Goal: Connect with others: Connect with others

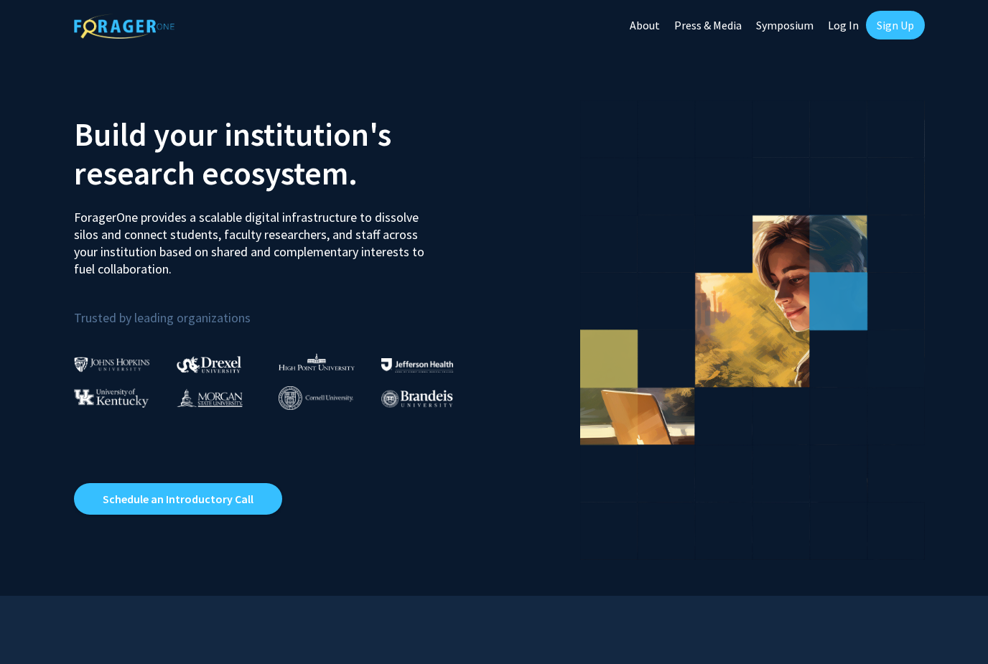
click at [893, 25] on link "Sign Up" at bounding box center [895, 25] width 59 height 29
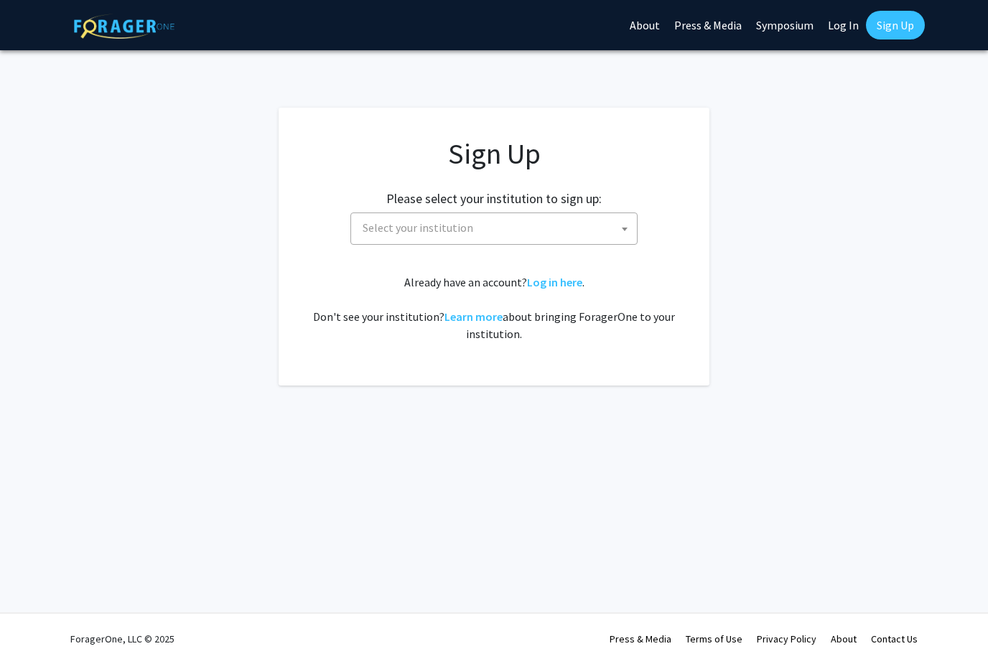
click at [387, 231] on span "Select your institution" at bounding box center [417, 227] width 111 height 14
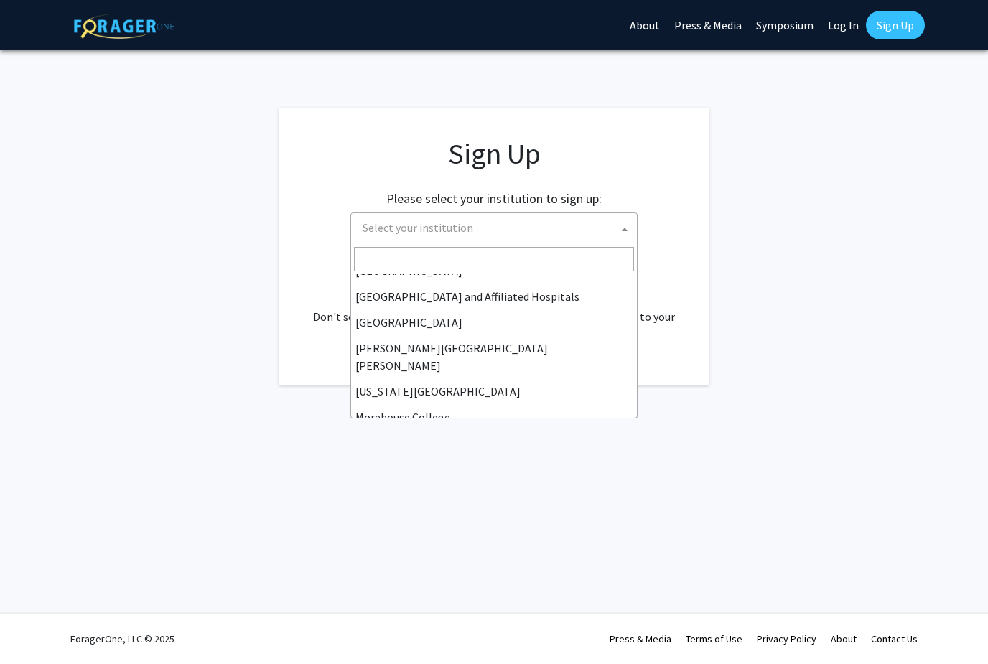
scroll to position [211, 0]
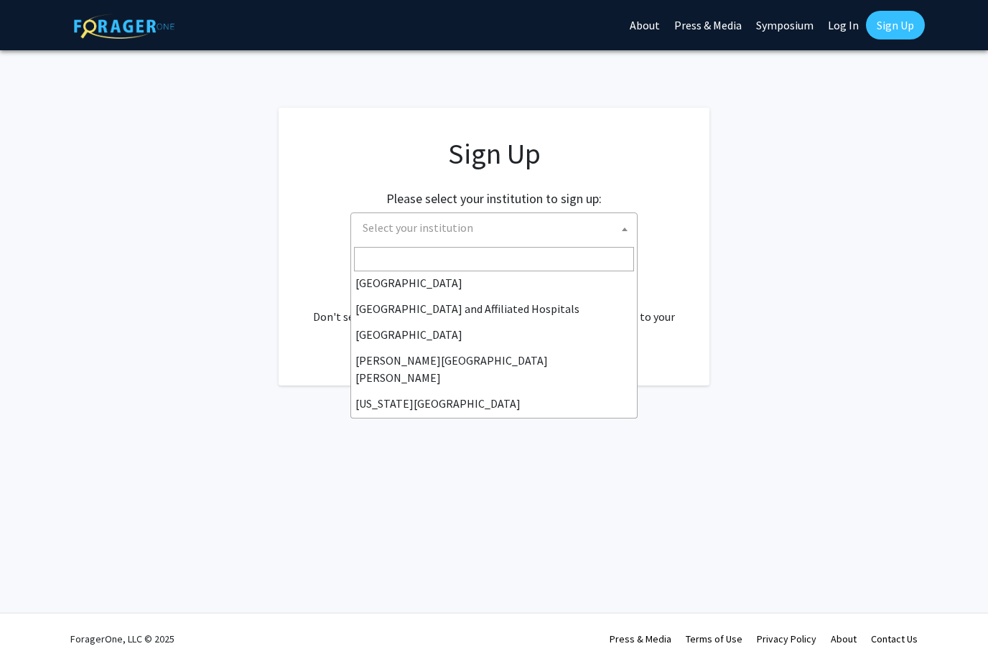
select select "1"
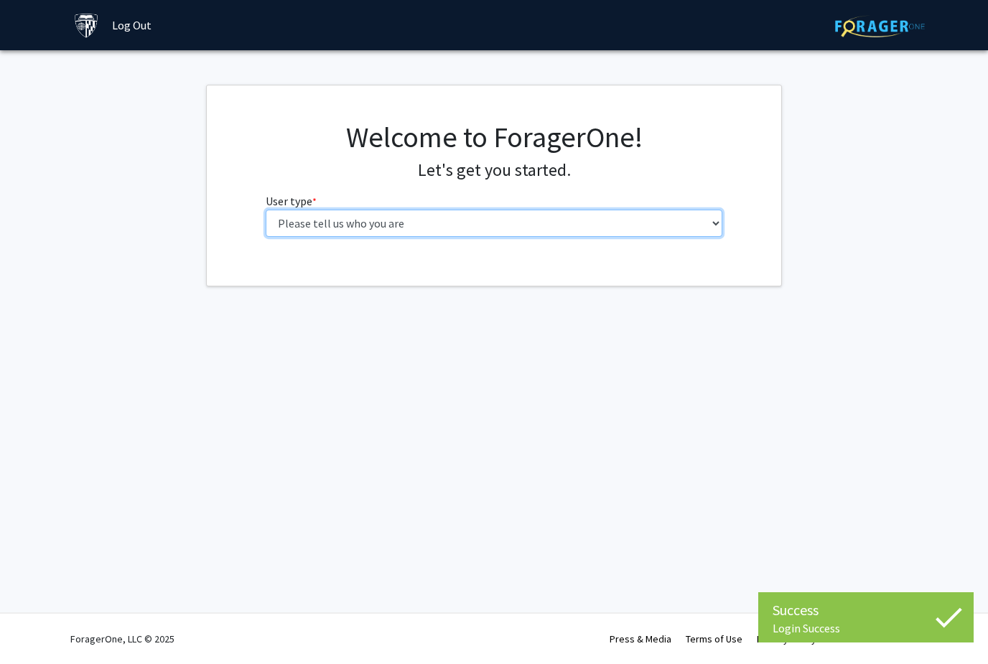
click at [311, 225] on select "Please tell us who you are Undergraduate Student Master's Student Doctoral Cand…" at bounding box center [494, 223] width 457 height 27
select select "1: undergrad"
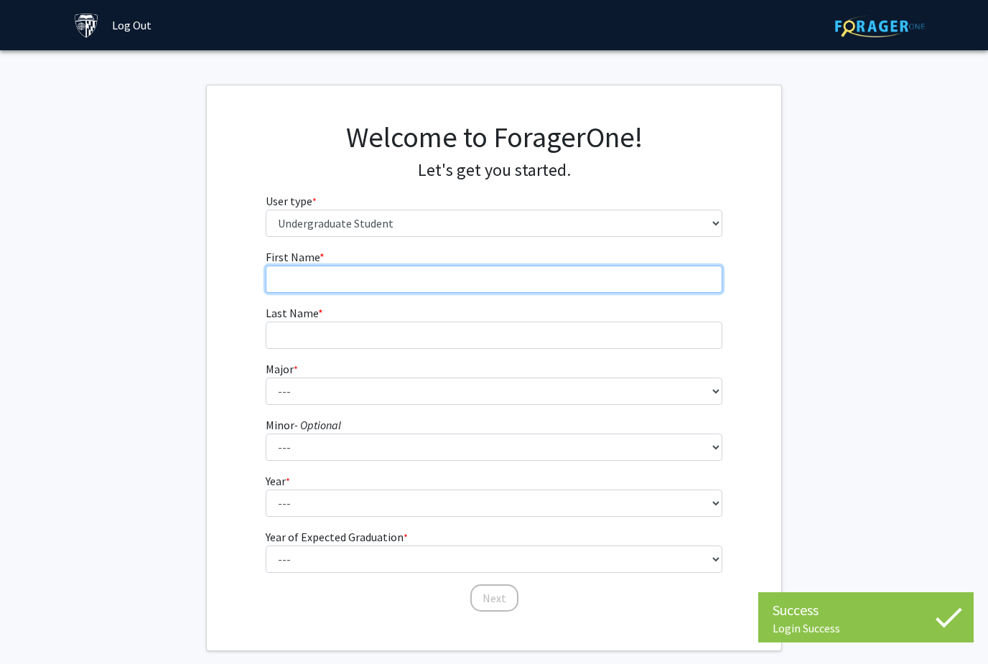
click at [309, 268] on input "First Name * required" at bounding box center [494, 279] width 457 height 27
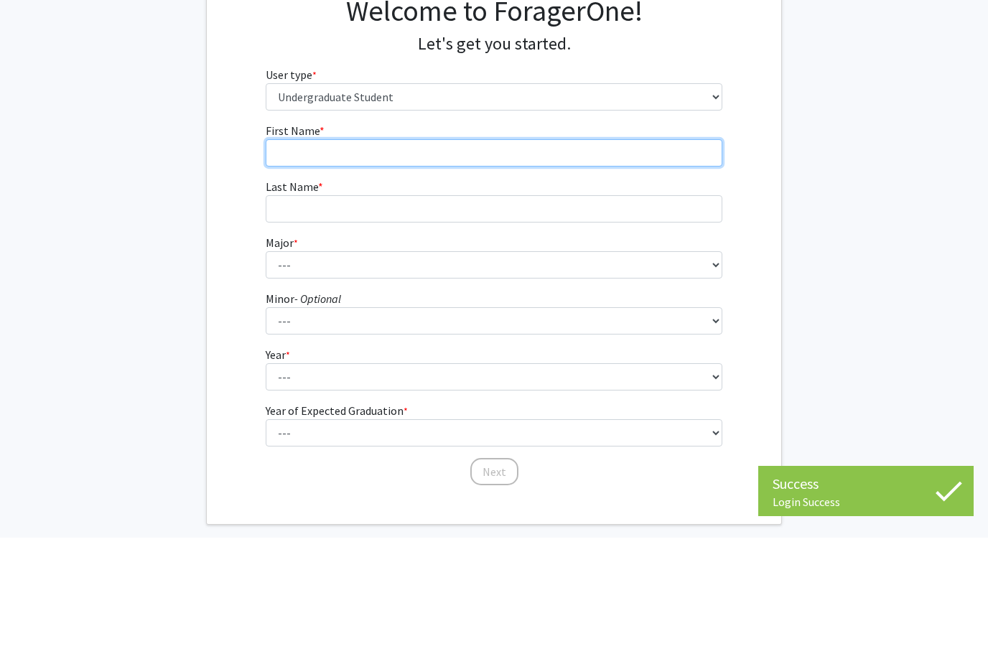
type input "Grace"
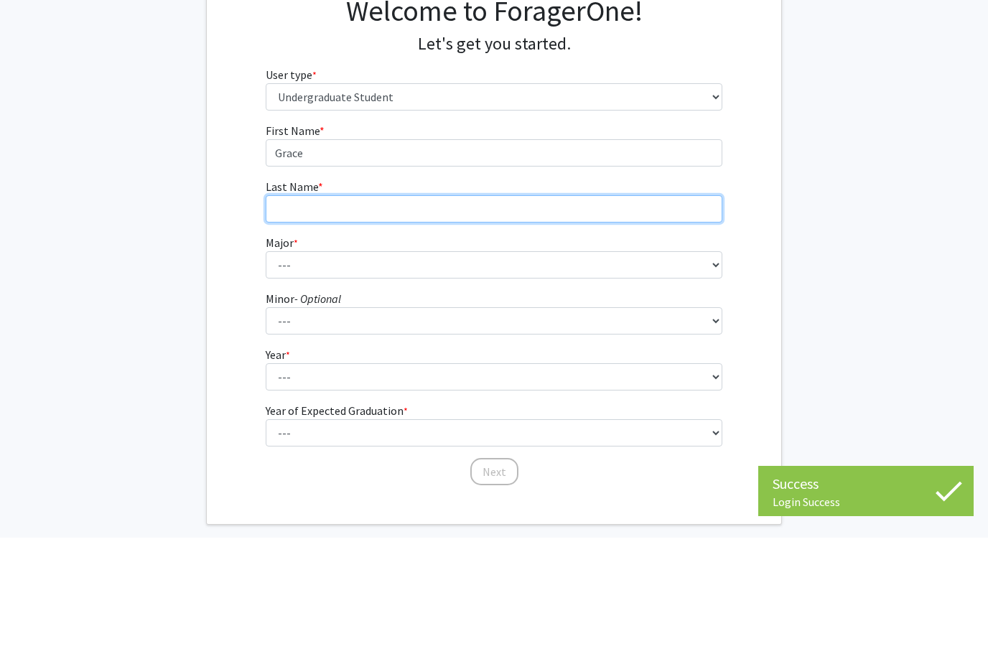
type input "Miao"
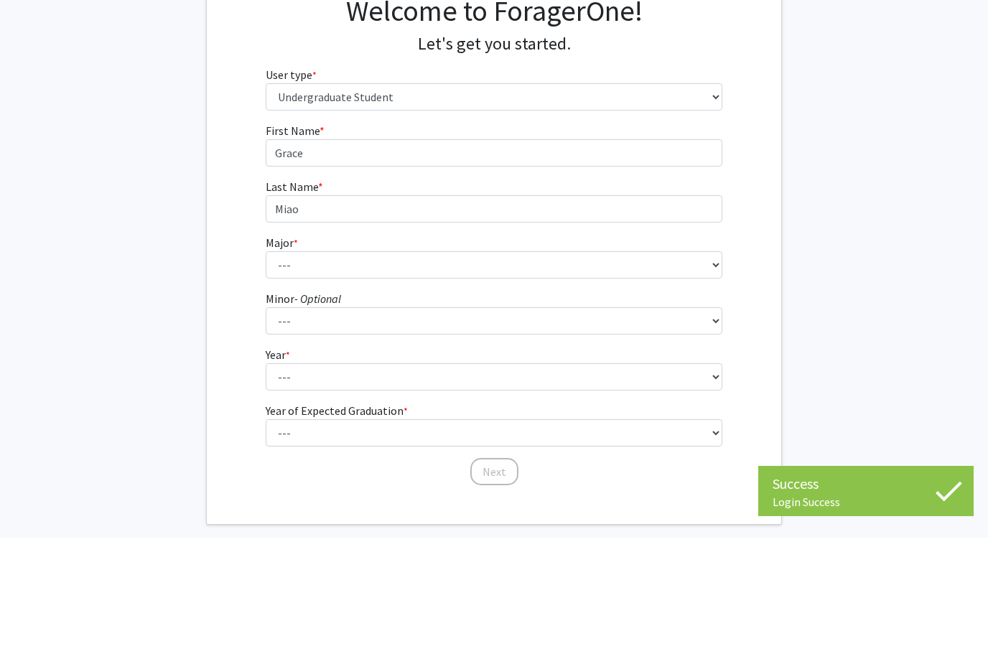
scroll to position [70, 0]
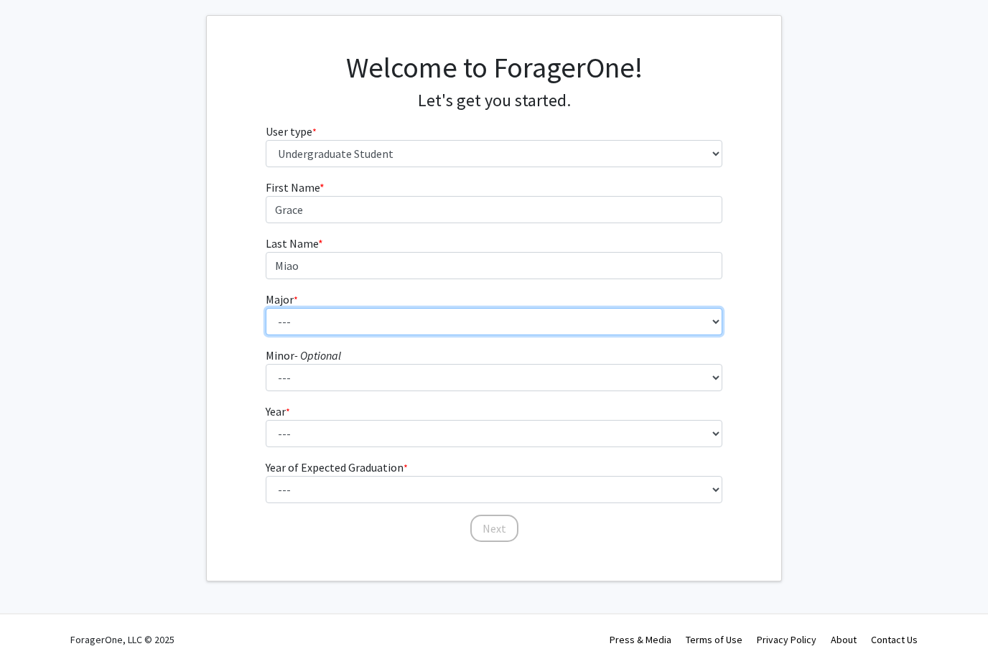
click at [283, 325] on select "--- Africana Studies Anthropology Applied Mathematics & Statistics Archaeology …" at bounding box center [494, 321] width 457 height 27
select select "51: 63"
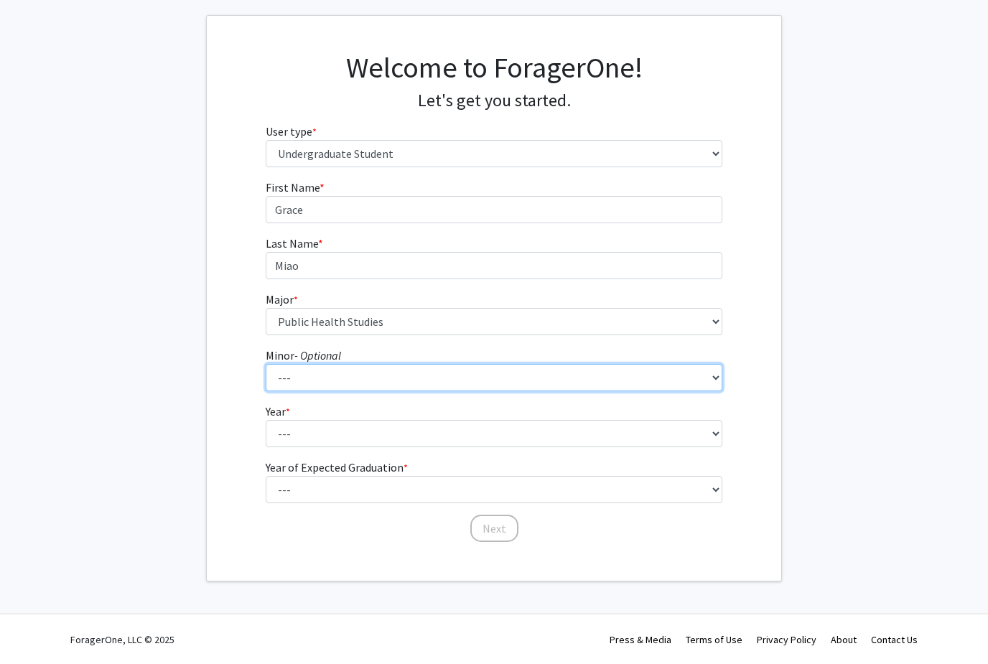
click at [310, 374] on select "--- Accounting and Financial Management Africana Studies Anthropology Applied M…" at bounding box center [494, 377] width 457 height 27
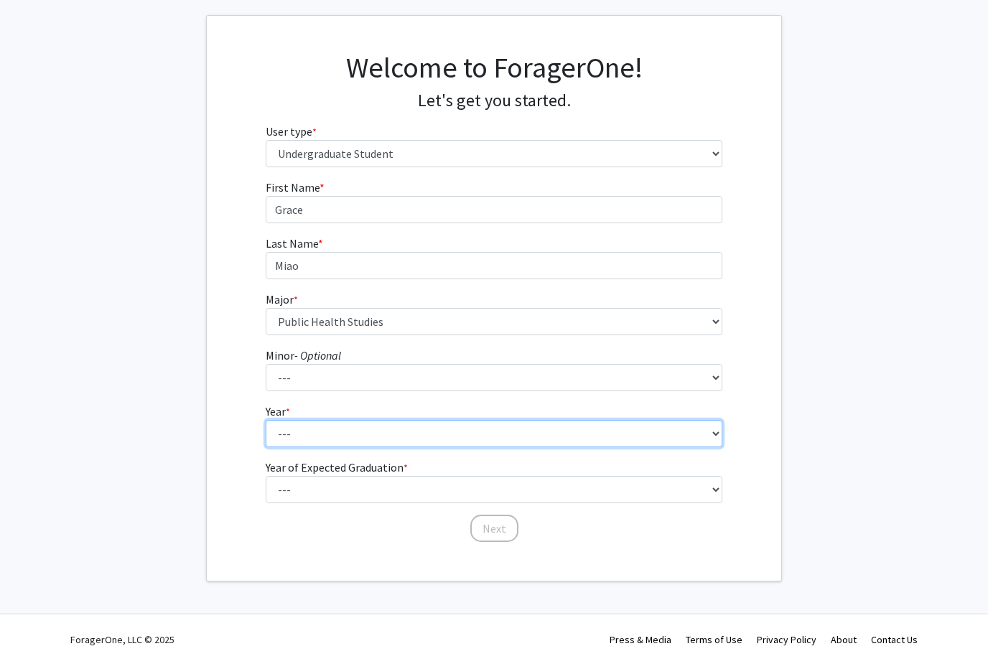
click at [299, 431] on select "--- First-year Sophomore Junior Senior Postbaccalaureate Certificate" at bounding box center [494, 433] width 457 height 27
click at [286, 426] on select "--- First-year Sophomore Junior Senior Postbaccalaureate Certificate" at bounding box center [494, 433] width 457 height 27
select select "1: first-year"
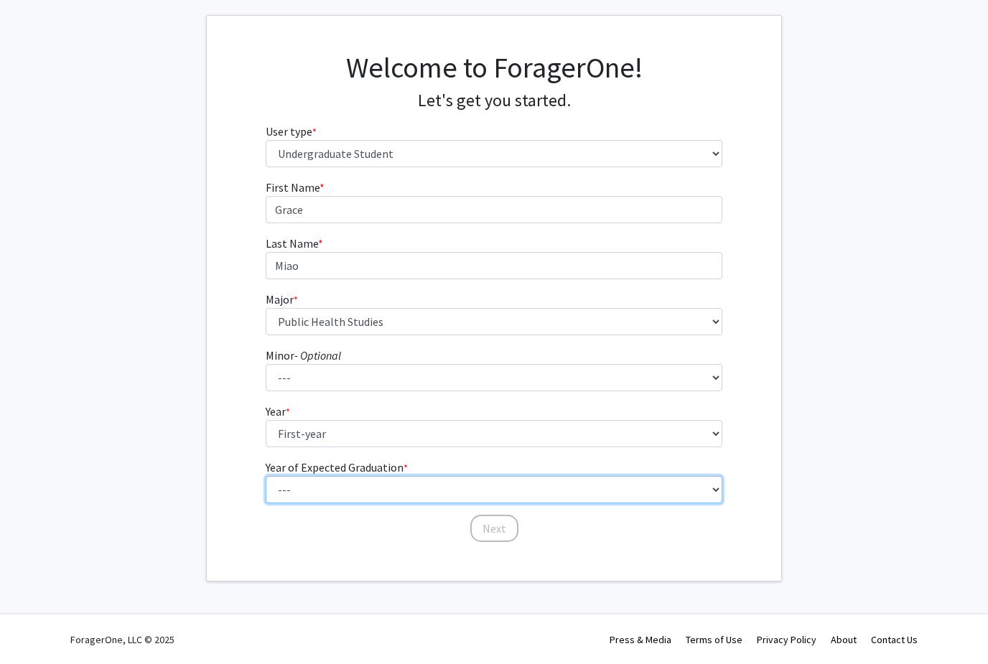
click at [289, 484] on select "--- 2025 2026 2027 2028 2029 2030 2031 2032 2033 2034" at bounding box center [494, 489] width 457 height 27
select select "5: 2029"
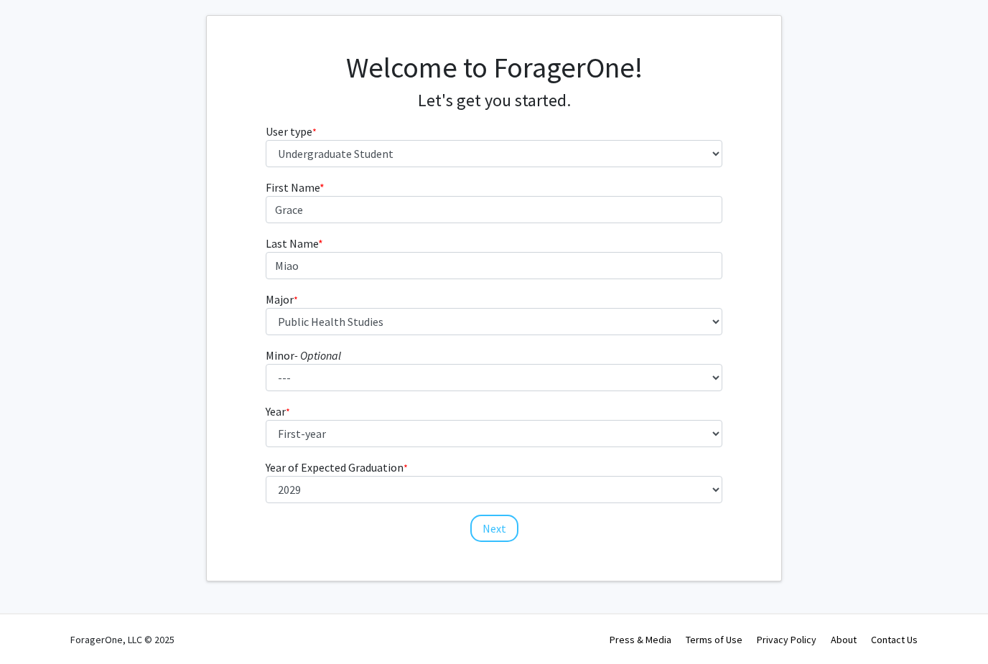
click at [484, 529] on button "Next" at bounding box center [494, 528] width 48 height 27
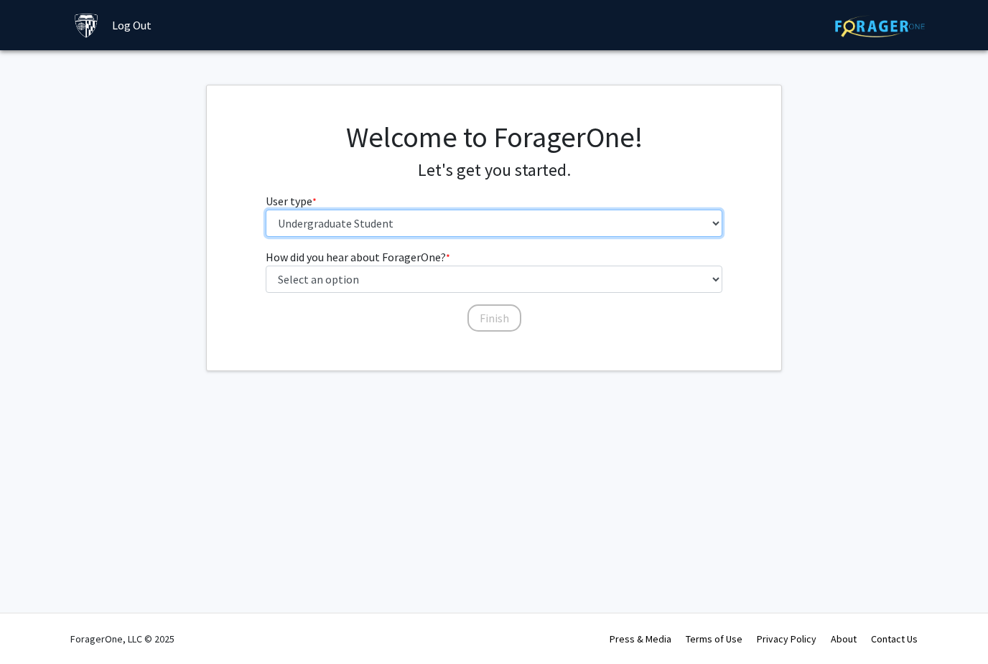
click at [301, 219] on select "Please tell us who you are Undergraduate Student Master's Student Doctoral Cand…" at bounding box center [494, 223] width 457 height 27
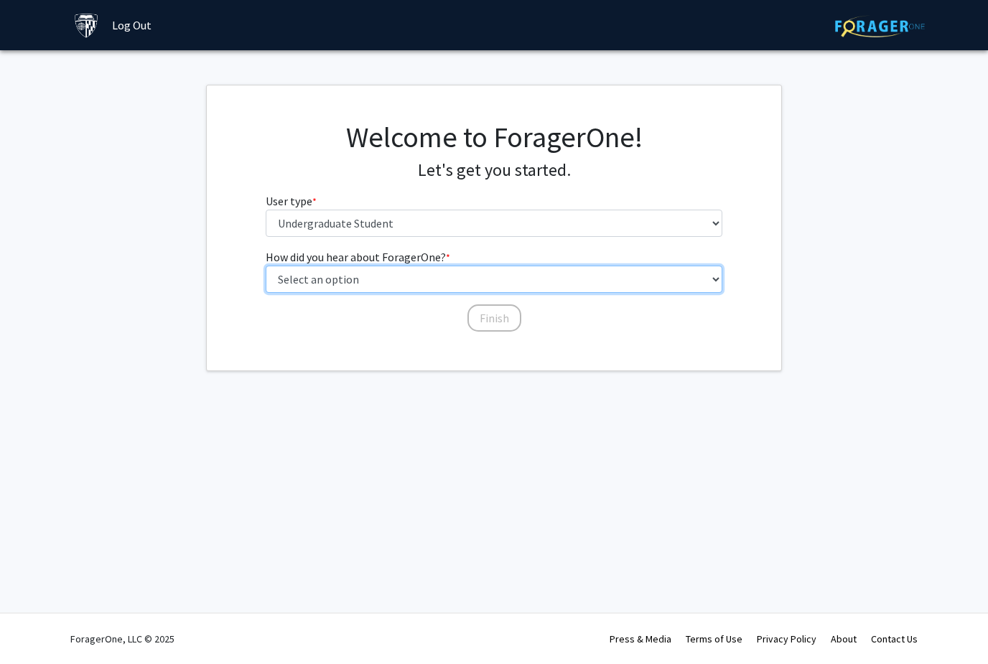
click at [295, 278] on select "Select an option Peer/student recommendation Faculty/staff recommendation Unive…" at bounding box center [494, 279] width 457 height 27
select select "3: university_website"
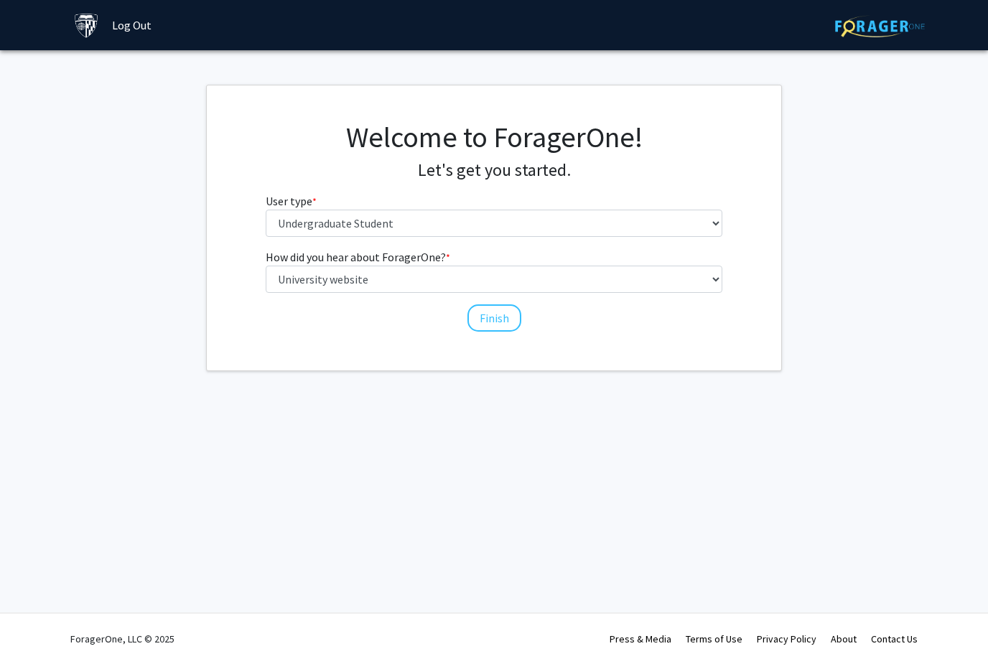
click at [487, 316] on button "Finish" at bounding box center [494, 317] width 54 height 27
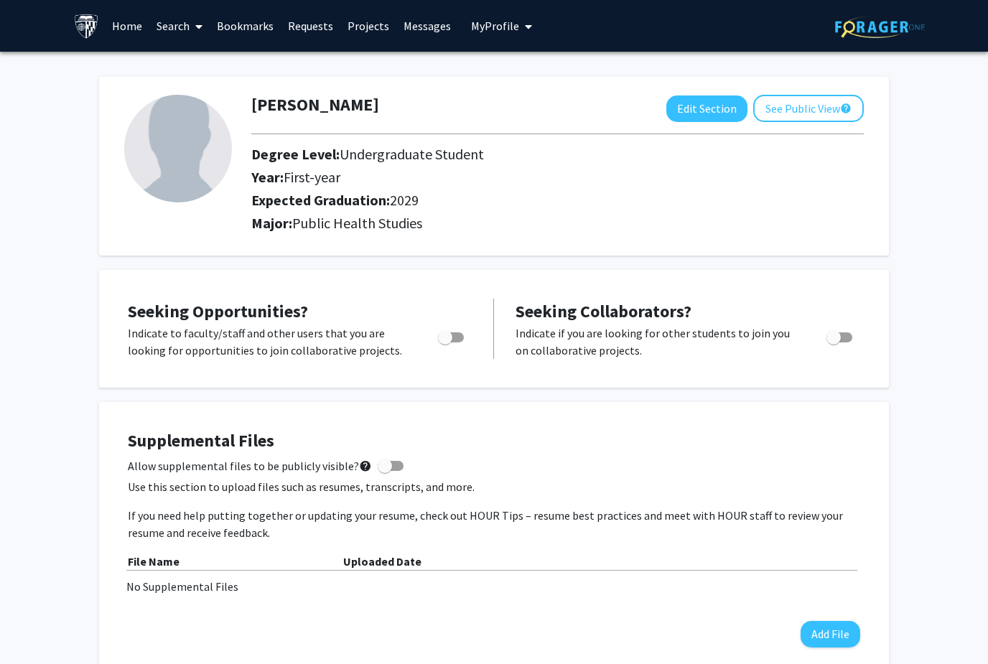
click at [444, 342] on label "Toggle" at bounding box center [448, 337] width 32 height 17
click at [444, 342] on input "Are you actively seeking opportunities?" at bounding box center [444, 342] width 1 height 1
checkbox input "true"
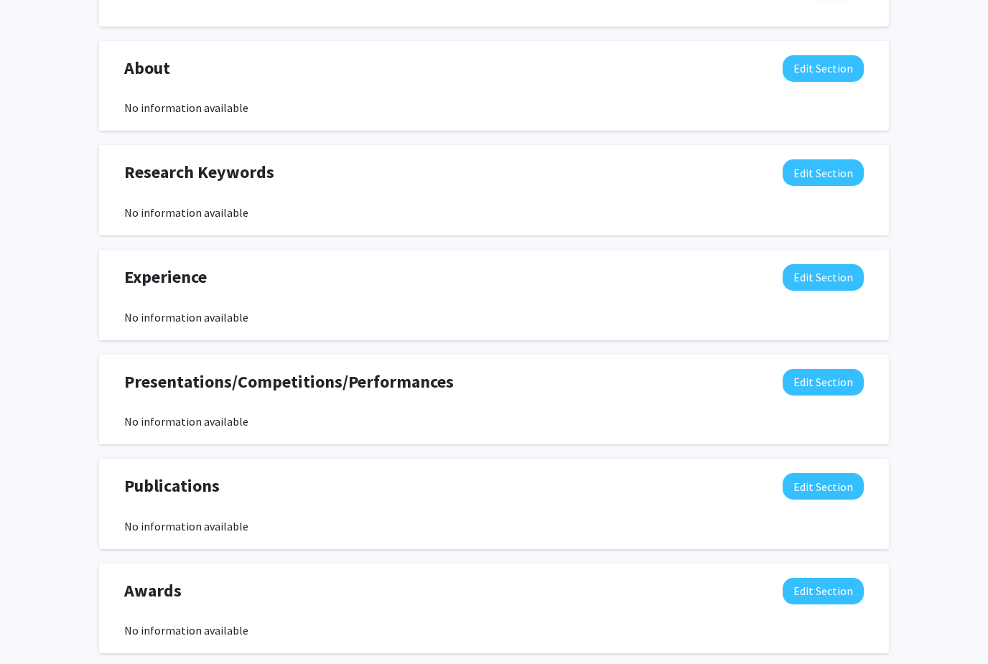
scroll to position [681, 0]
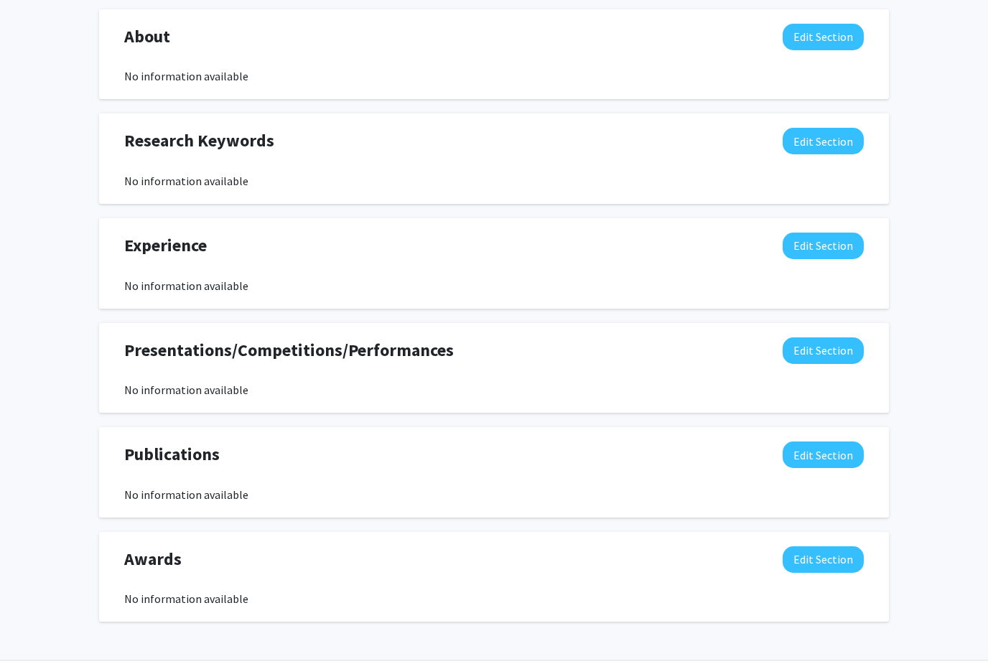
click at [806, 248] on button "Edit Section" at bounding box center [822, 246] width 81 height 27
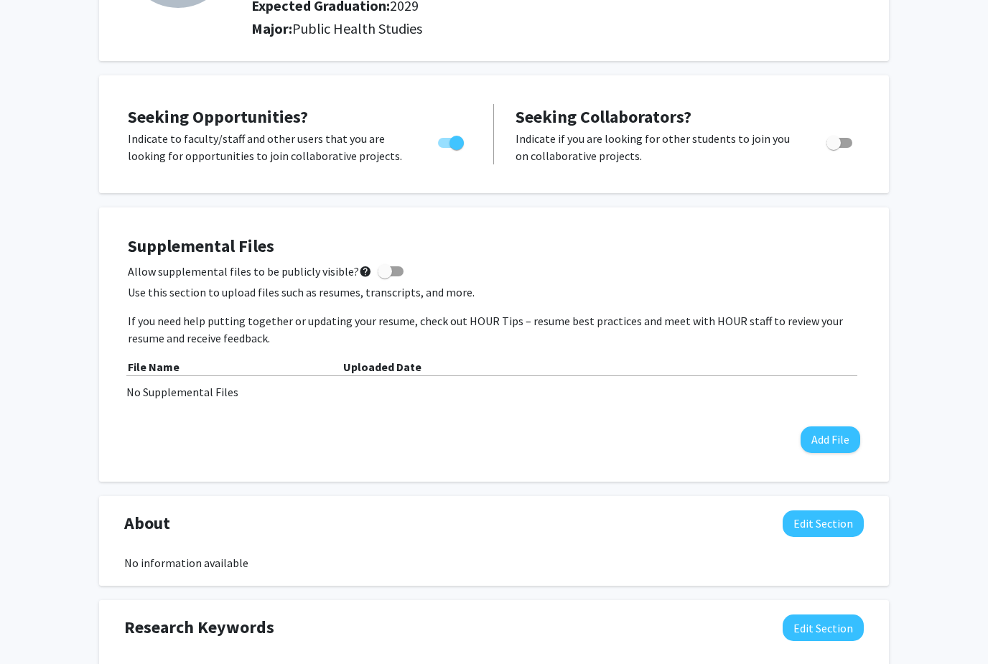
scroll to position [0, 0]
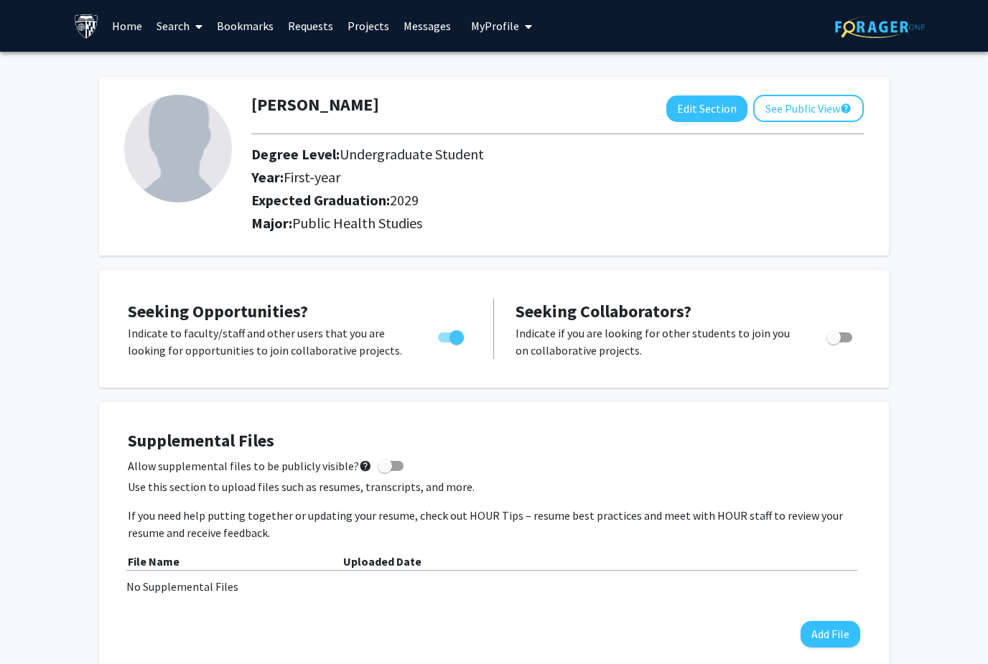
click at [136, 30] on link "Home" at bounding box center [127, 26] width 44 height 50
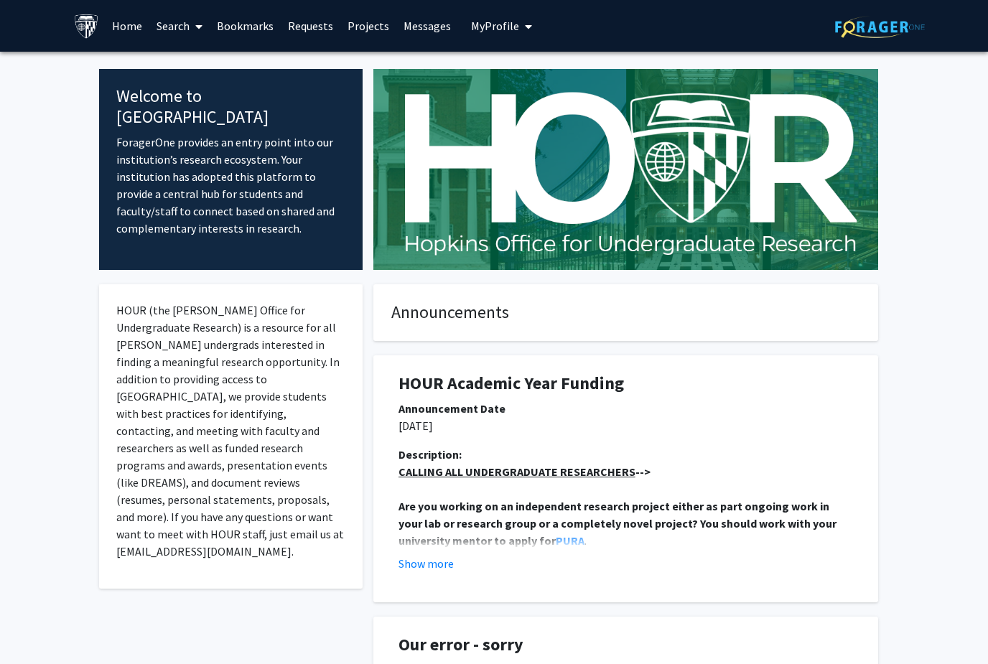
click at [186, 31] on link "Search" at bounding box center [179, 26] width 60 height 50
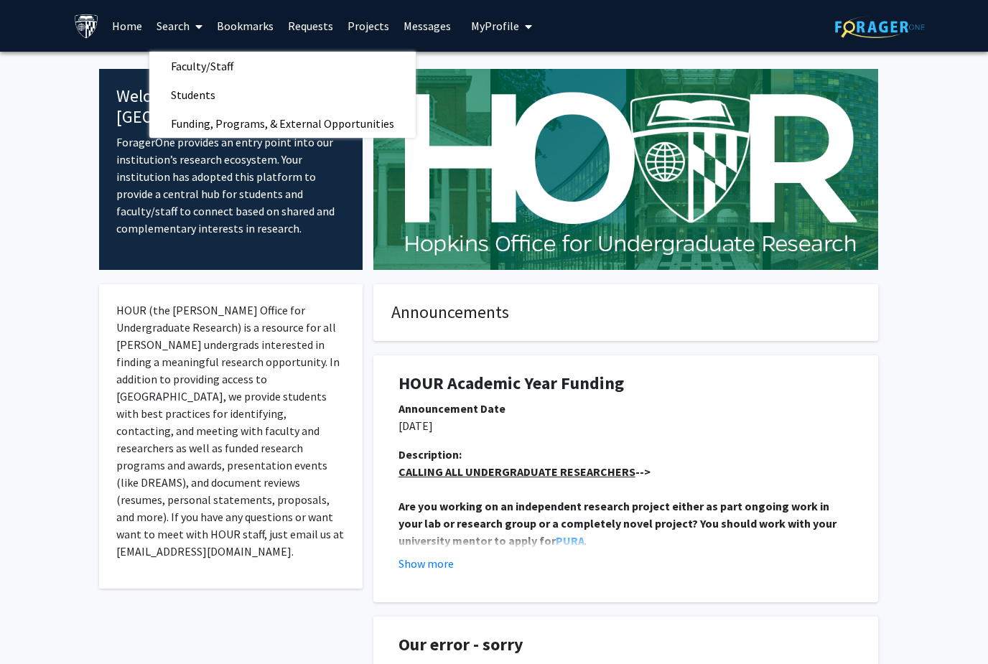
click at [176, 65] on span "Faculty/Staff" at bounding box center [202, 66] width 106 height 29
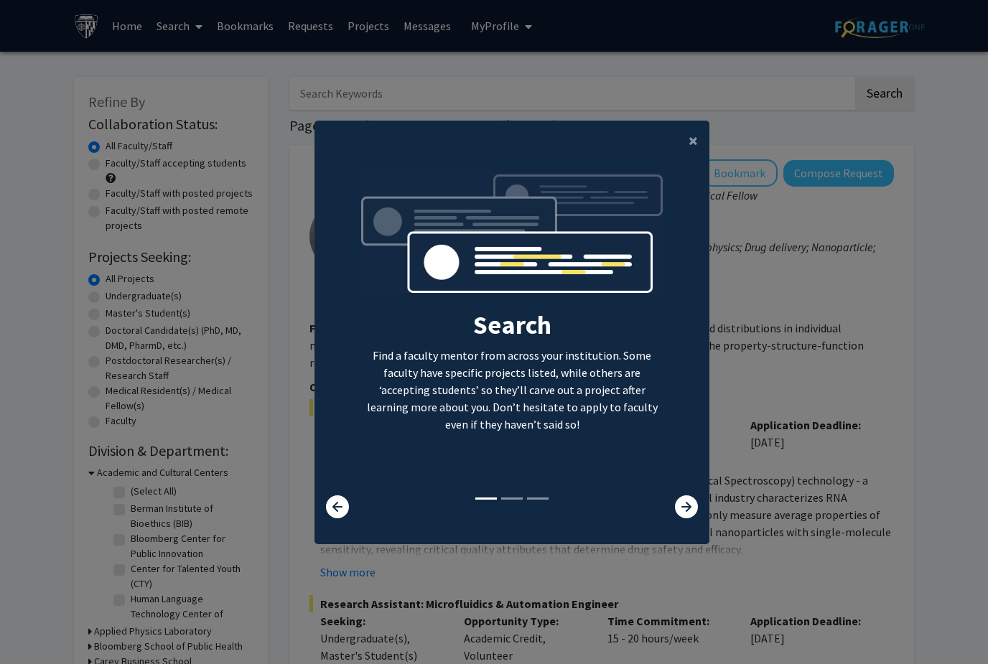
click at [693, 151] on span "×" at bounding box center [692, 140] width 9 height 22
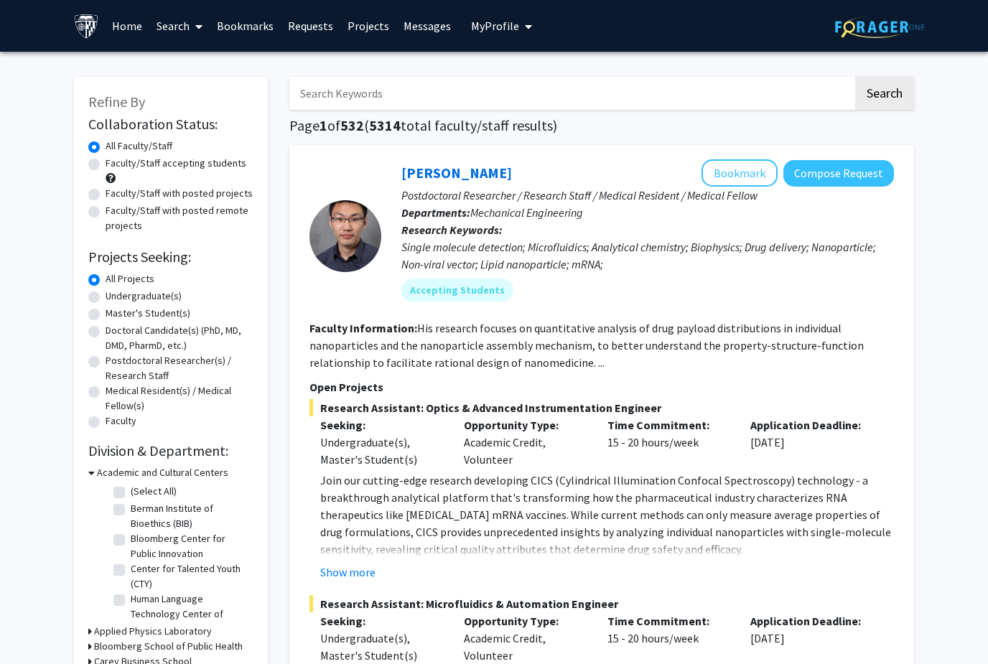
click at [106, 292] on label "Undergraduate(s)" at bounding box center [144, 296] width 76 height 15
click at [106, 292] on input "Undergraduate(s)" at bounding box center [110, 293] width 9 height 9
radio input "true"
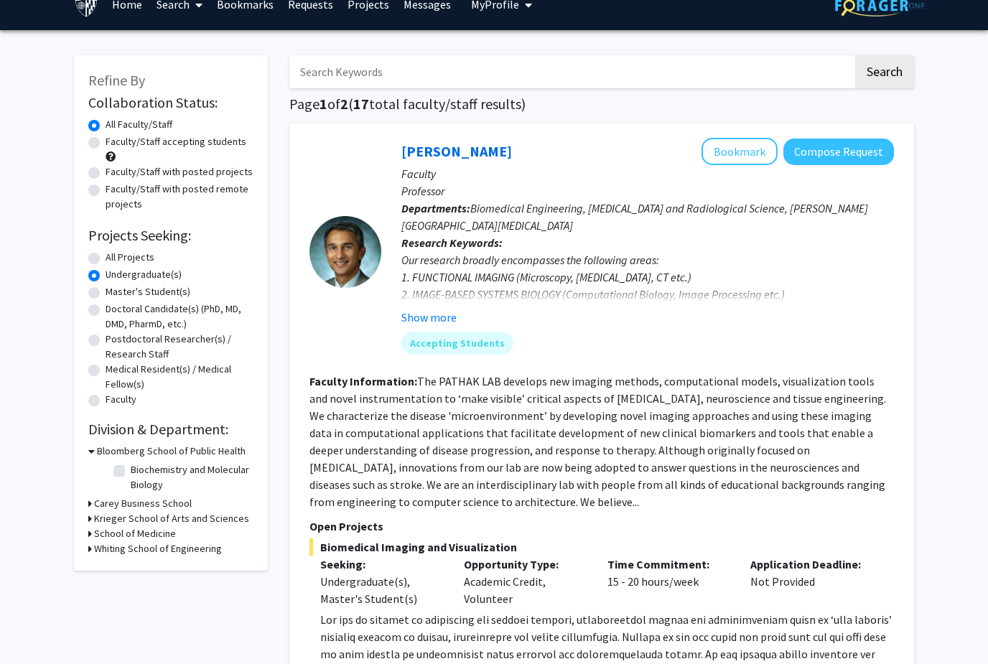
click at [131, 465] on label "Biochemistry and Molecular Biology" at bounding box center [190, 477] width 119 height 30
click at [131, 465] on input "Biochemistry and Molecular Biology" at bounding box center [135, 466] width 9 height 9
checkbox input "true"
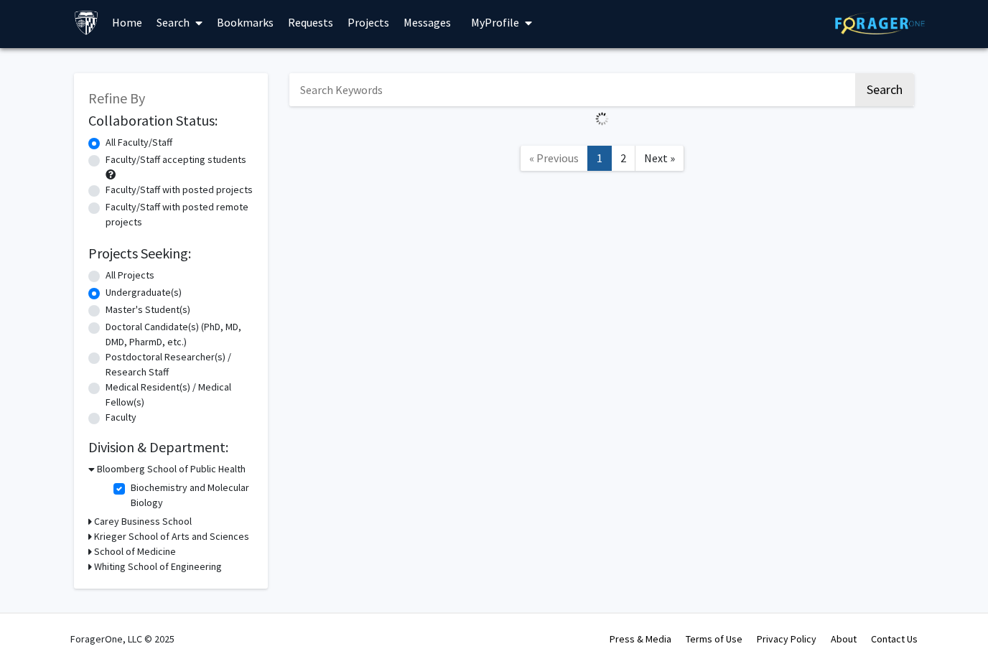
scroll to position [2, 0]
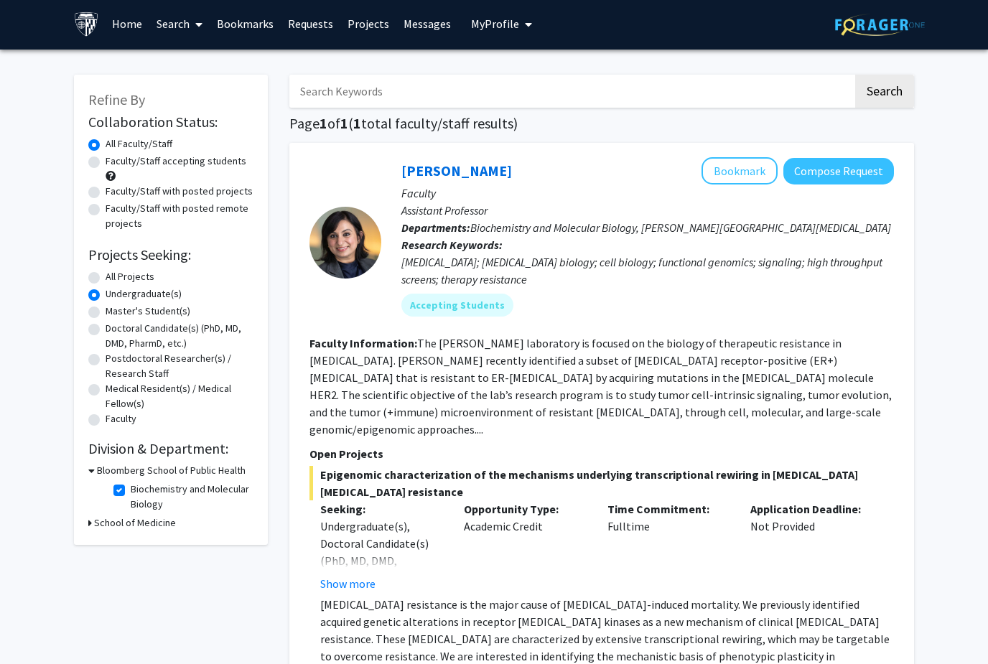
click at [91, 519] on icon at bounding box center [90, 522] width 4 height 15
click at [131, 536] on label "[PERSON_NAME][GEOGRAPHIC_DATA][MEDICAL_DATA]" at bounding box center [190, 556] width 119 height 45
click at [131, 536] on input "[PERSON_NAME][GEOGRAPHIC_DATA][MEDICAL_DATA]" at bounding box center [135, 538] width 9 height 9
checkbox input "true"
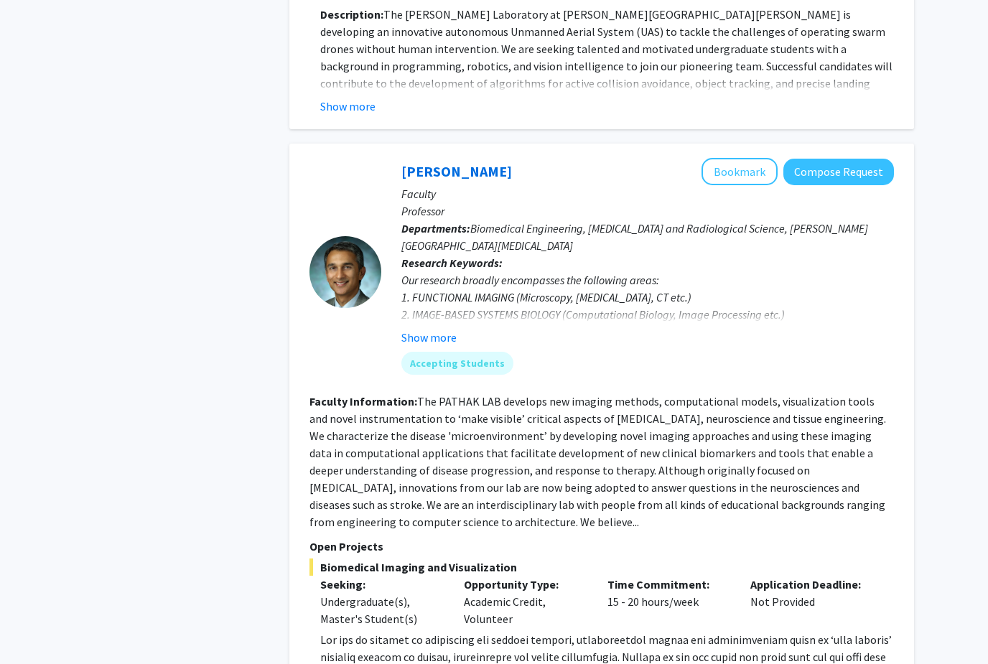
scroll to position [2803, 0]
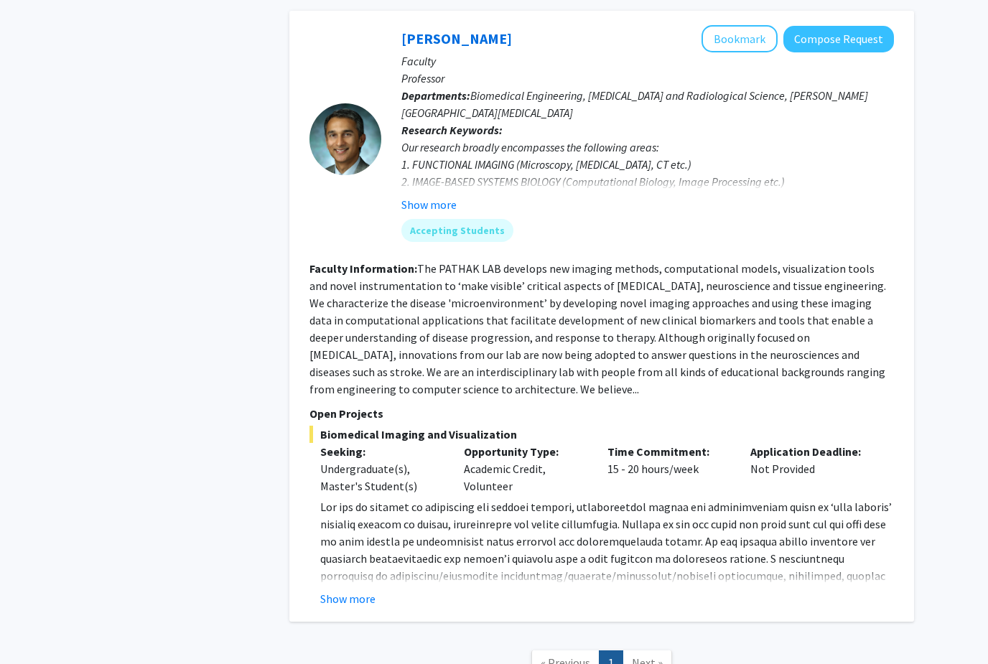
click at [638, 650] on link "Next »" at bounding box center [647, 662] width 50 height 25
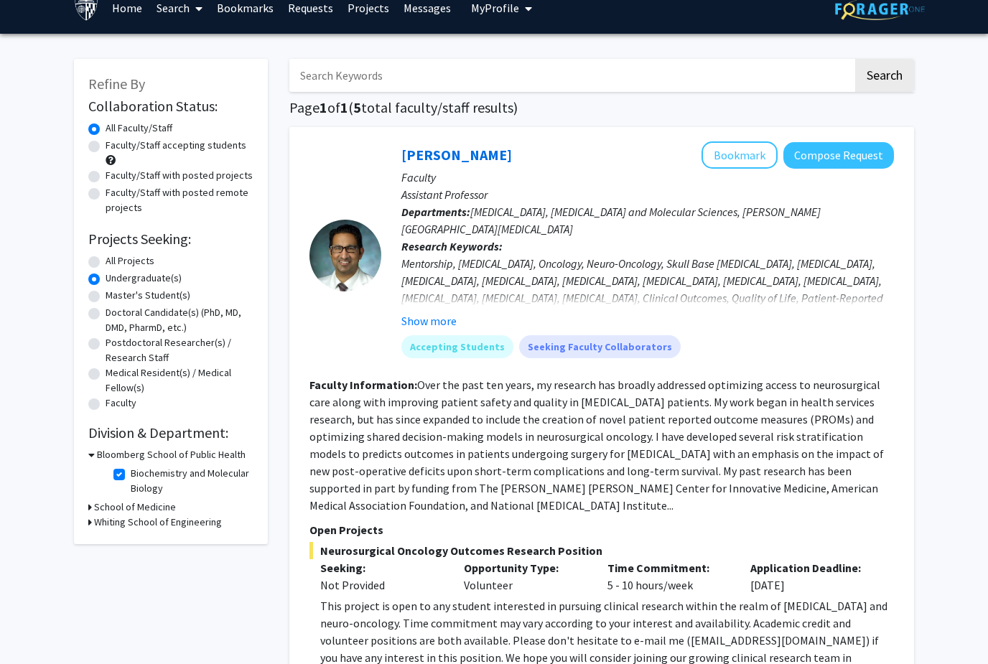
scroll to position [18, 0]
click at [131, 472] on label "Biochemistry and Molecular Biology" at bounding box center [190, 481] width 119 height 30
click at [131, 472] on input "Biochemistry and Molecular Biology" at bounding box center [135, 470] width 9 height 9
checkbox input "false"
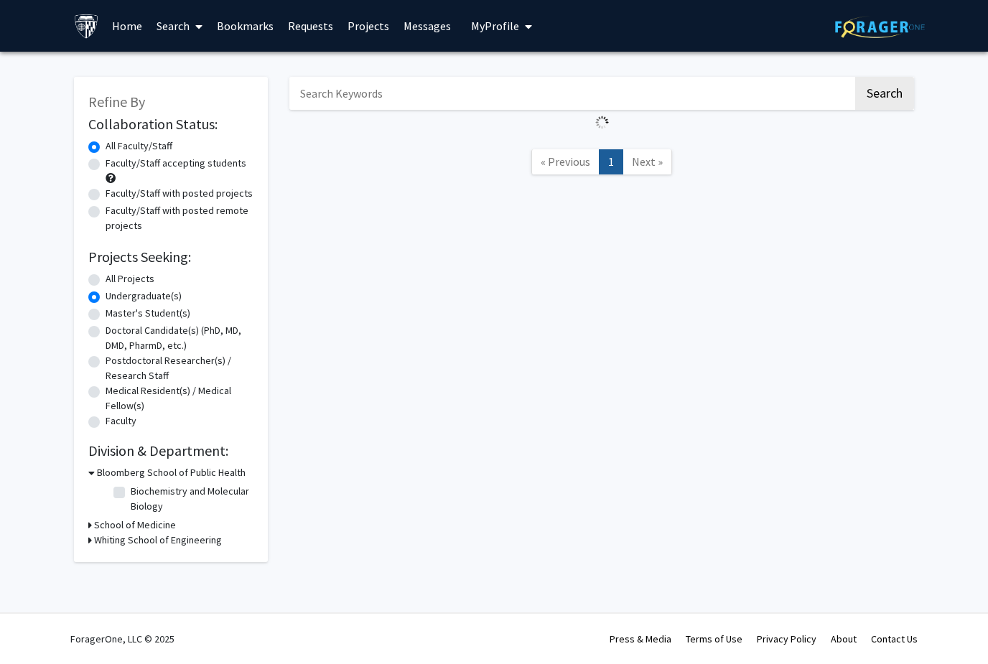
click at [90, 535] on icon at bounding box center [90, 540] width 4 height 15
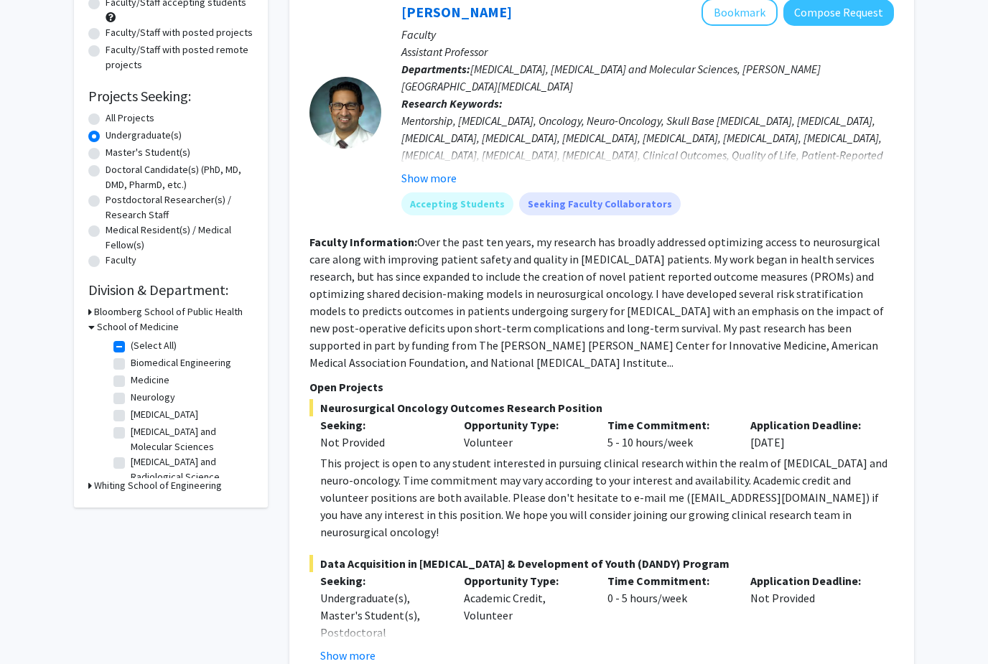
click at [95, 480] on h3 "Whiting School of Engineering" at bounding box center [158, 486] width 128 height 15
click at [100, 309] on h3 "Bloomberg School of Public Health" at bounding box center [168, 311] width 149 height 15
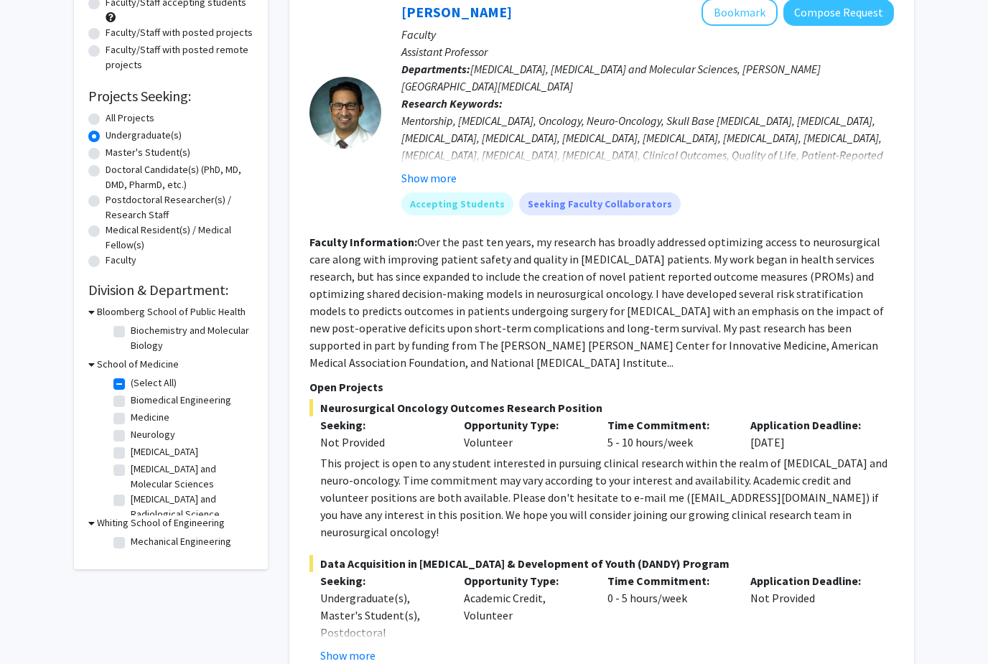
click at [131, 329] on label "Biochemistry and Molecular Biology" at bounding box center [190, 338] width 119 height 30
click at [131, 329] on input "Biochemistry and Molecular Biology" at bounding box center [135, 327] width 9 height 9
checkbox input "true"
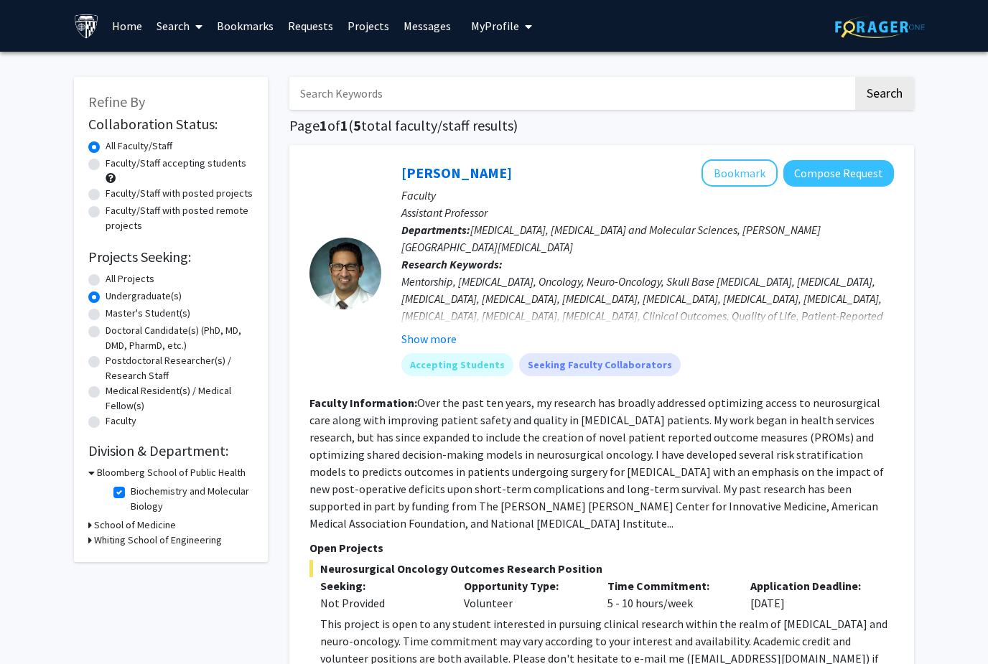
click at [95, 520] on h3 "School of Medicine" at bounding box center [135, 524] width 82 height 15
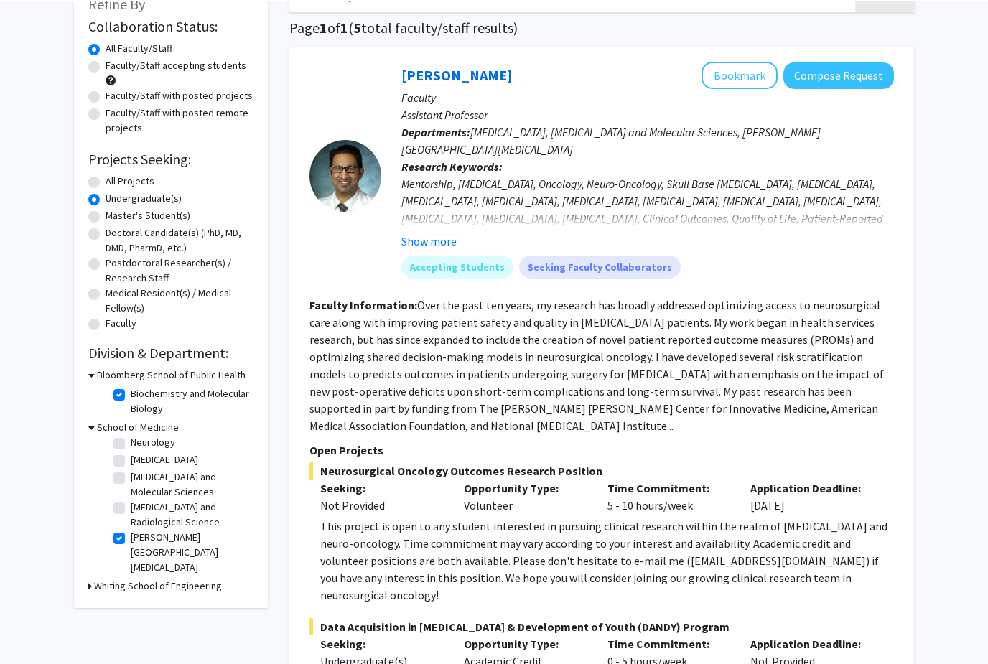
scroll to position [55, 0]
click at [131, 540] on label "[PERSON_NAME][GEOGRAPHIC_DATA][MEDICAL_DATA]" at bounding box center [190, 551] width 119 height 45
click at [131, 538] on input "[PERSON_NAME][GEOGRAPHIC_DATA][MEDICAL_DATA]" at bounding box center [135, 533] width 9 height 9
checkbox input "false"
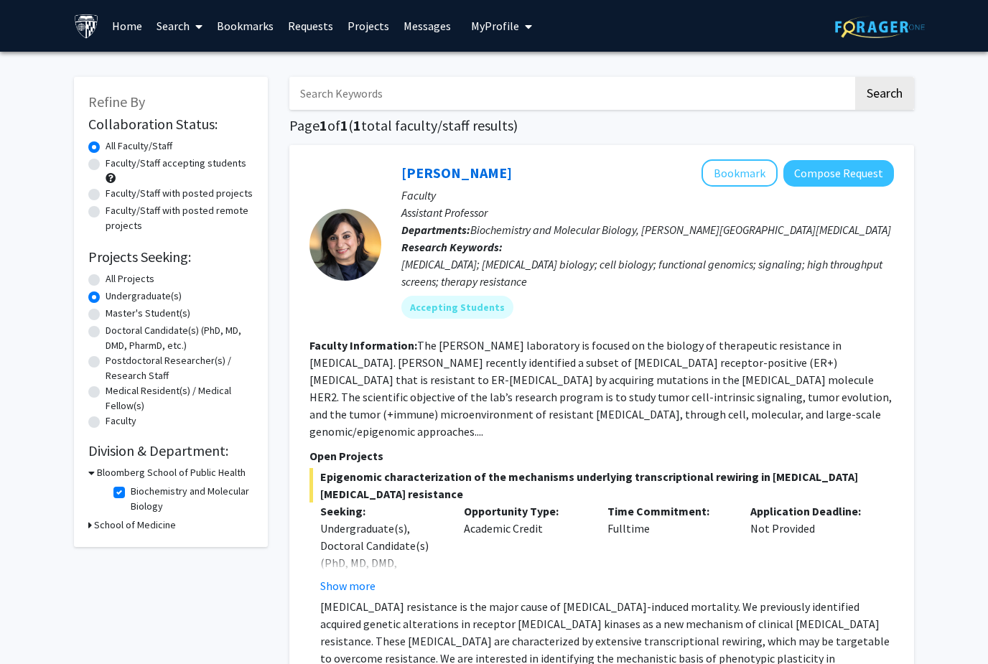
click at [98, 528] on h3 "School of Medicine" at bounding box center [135, 524] width 82 height 15
click at [93, 520] on icon at bounding box center [91, 524] width 6 height 15
click at [94, 523] on h3 "School of Medicine" at bounding box center [135, 524] width 82 height 15
click at [131, 544] on label "[PERSON_NAME][GEOGRAPHIC_DATA][MEDICAL_DATA]" at bounding box center [190, 558] width 119 height 45
click at [131, 544] on input "[PERSON_NAME][GEOGRAPHIC_DATA][MEDICAL_DATA]" at bounding box center [135, 540] width 9 height 9
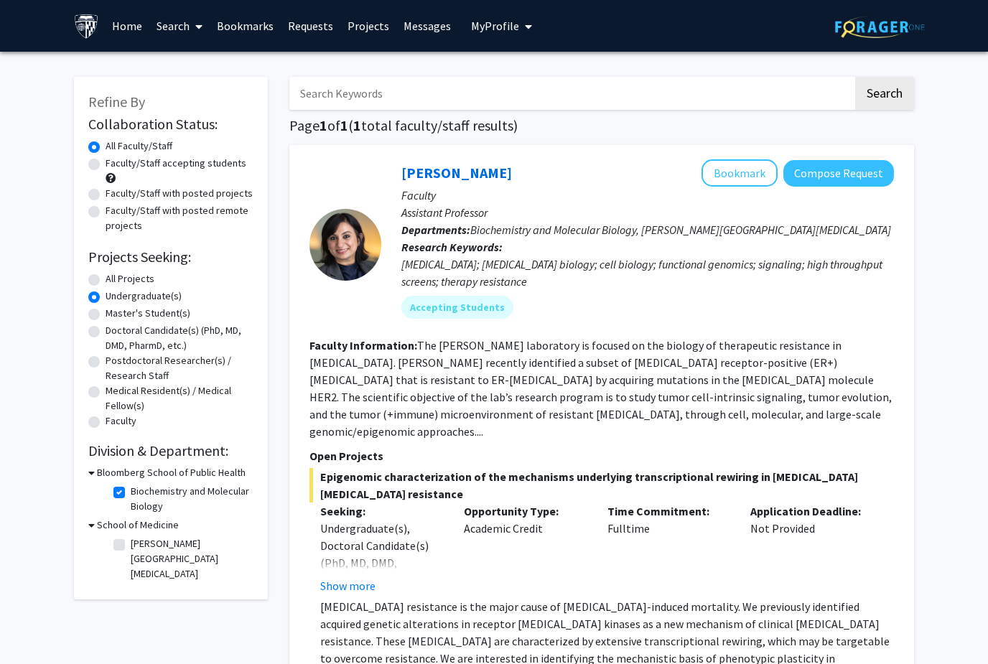
checkbox input "true"
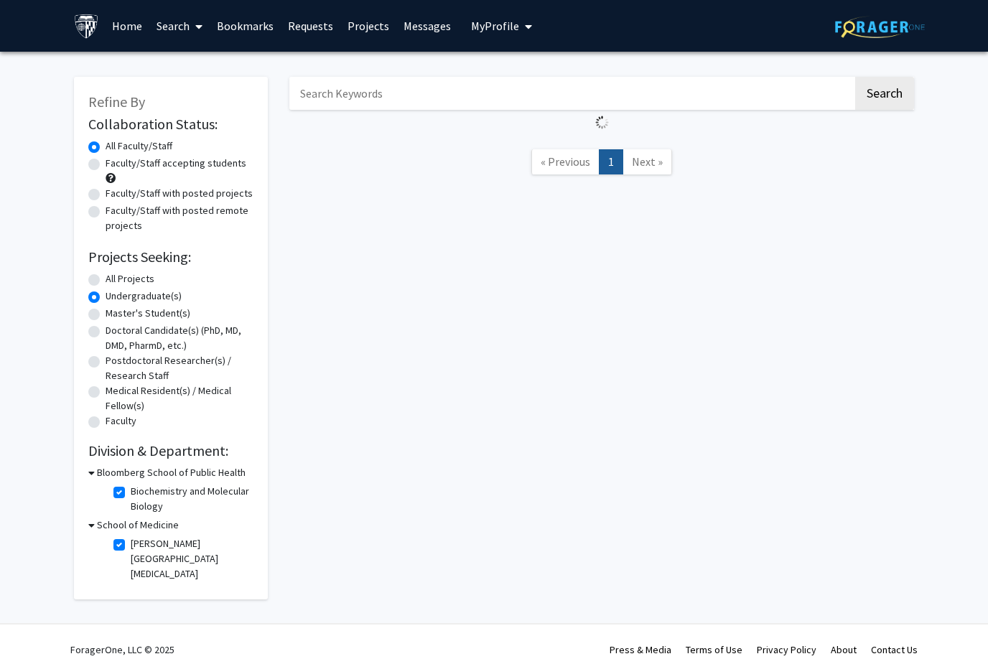
scroll to position [9, 0]
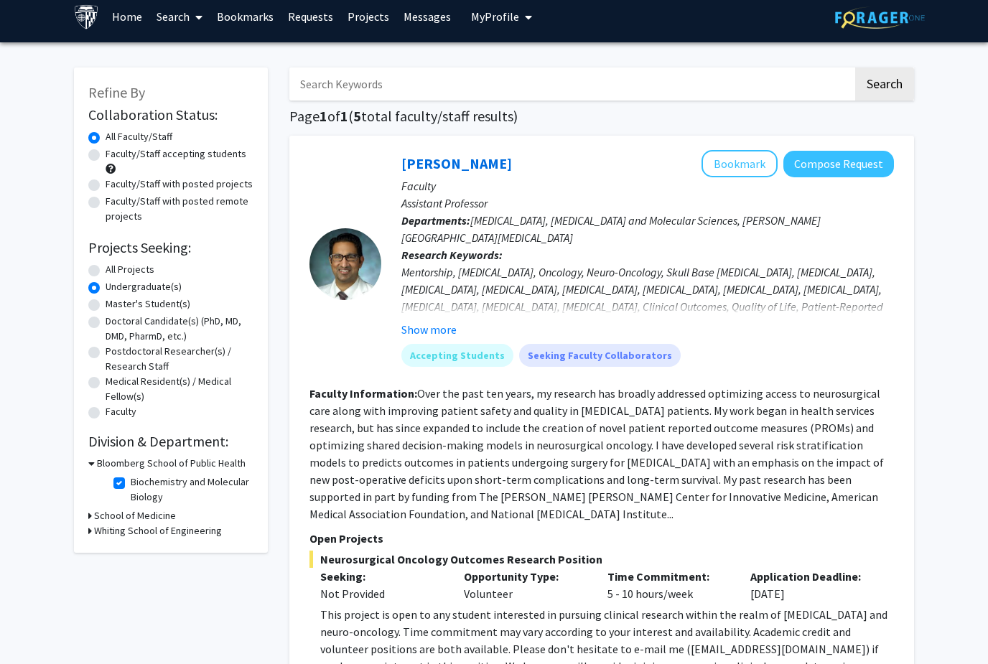
click at [94, 511] on h3 "School of Medicine" at bounding box center [135, 515] width 82 height 15
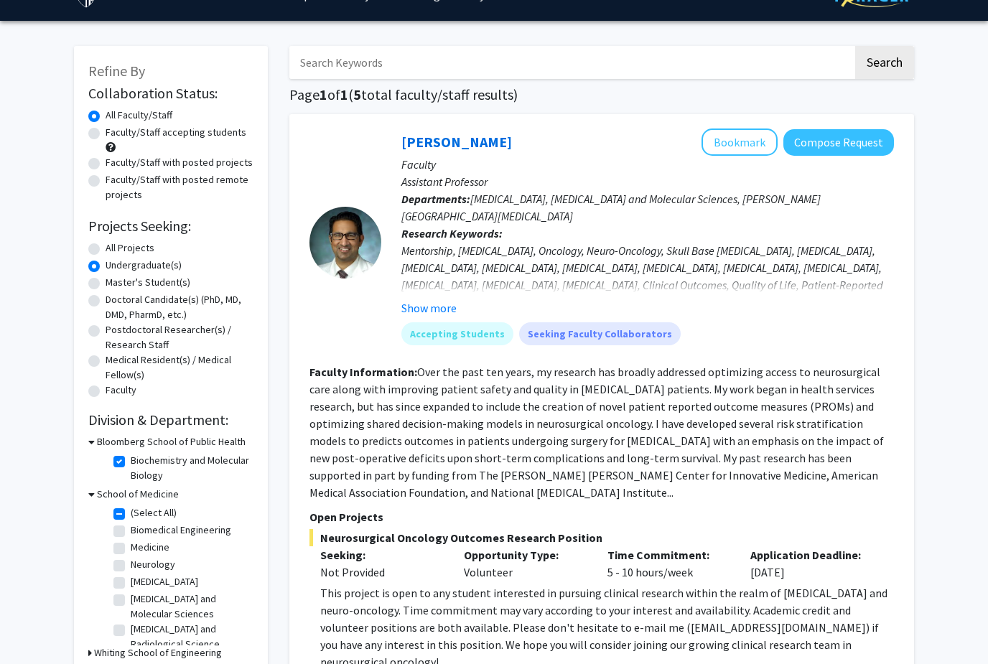
scroll to position [63, 0]
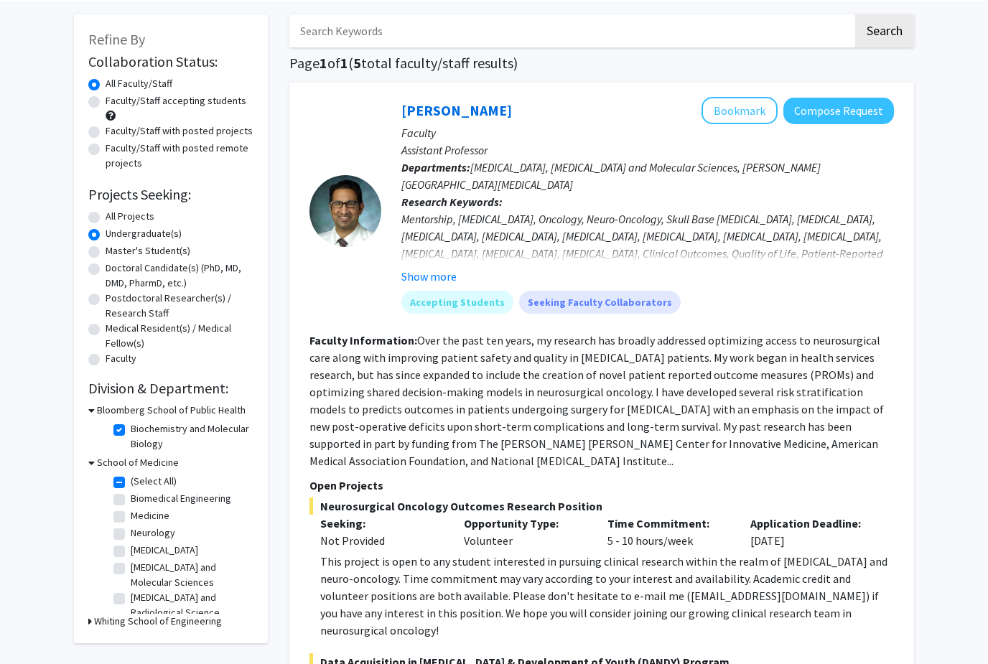
click at [131, 497] on label "Biomedical Engineering" at bounding box center [181, 497] width 100 height 15
click at [131, 497] on input "Biomedical Engineering" at bounding box center [135, 494] width 9 height 9
checkbox input "true"
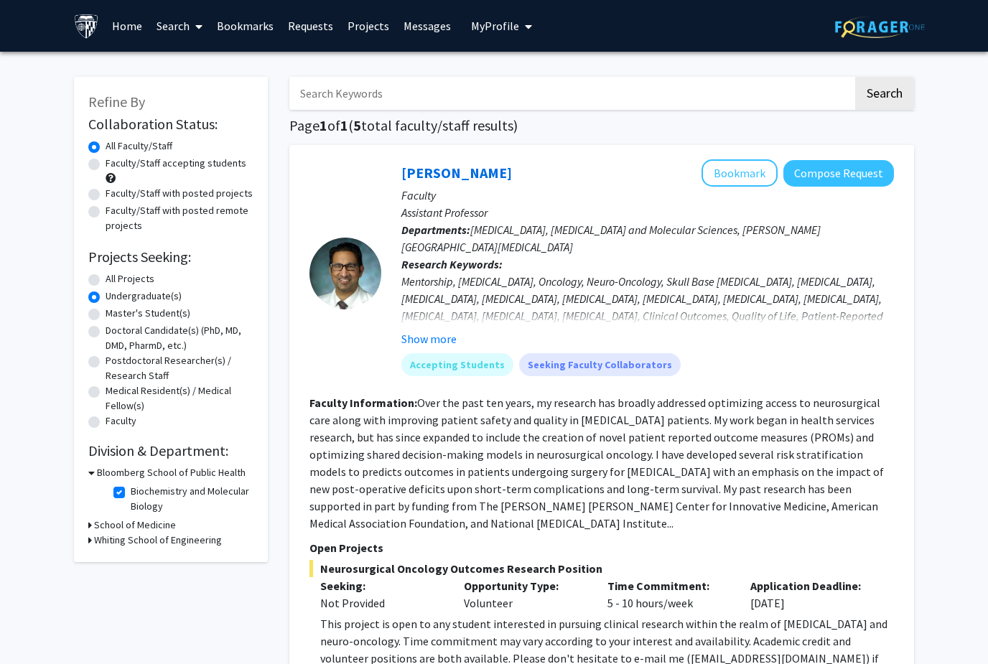
click at [100, 517] on h3 "School of Medicine" at bounding box center [135, 524] width 82 height 15
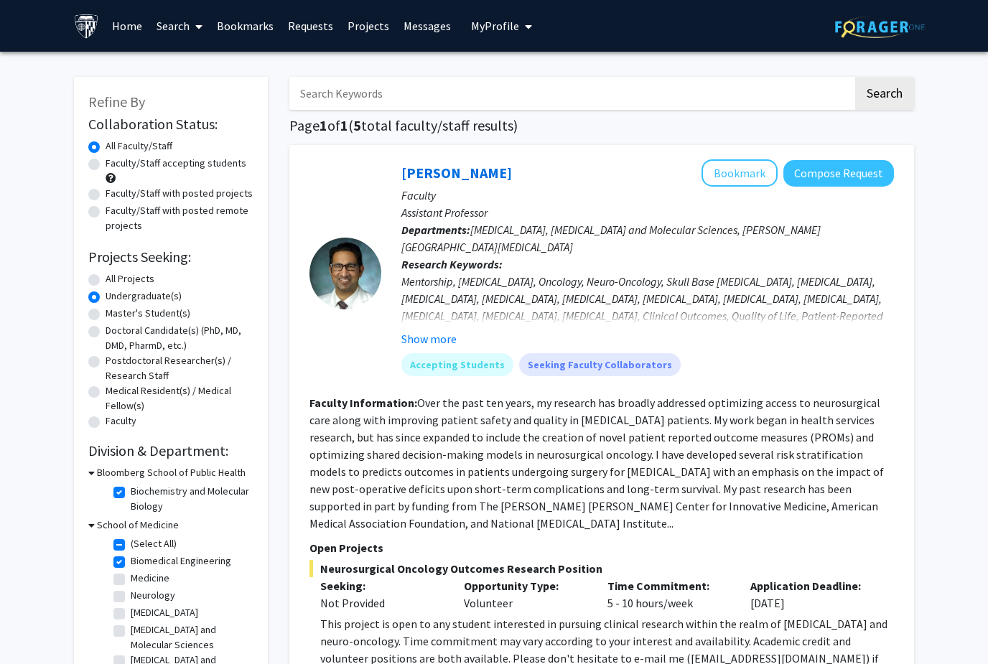
click at [127, 575] on fg-checkbox "Medicine Medicine" at bounding box center [181, 579] width 136 height 17
click at [131, 541] on label "(Select All)" at bounding box center [154, 543] width 46 height 15
click at [131, 541] on input "(Select All)" at bounding box center [135, 540] width 9 height 9
checkbox input "false"
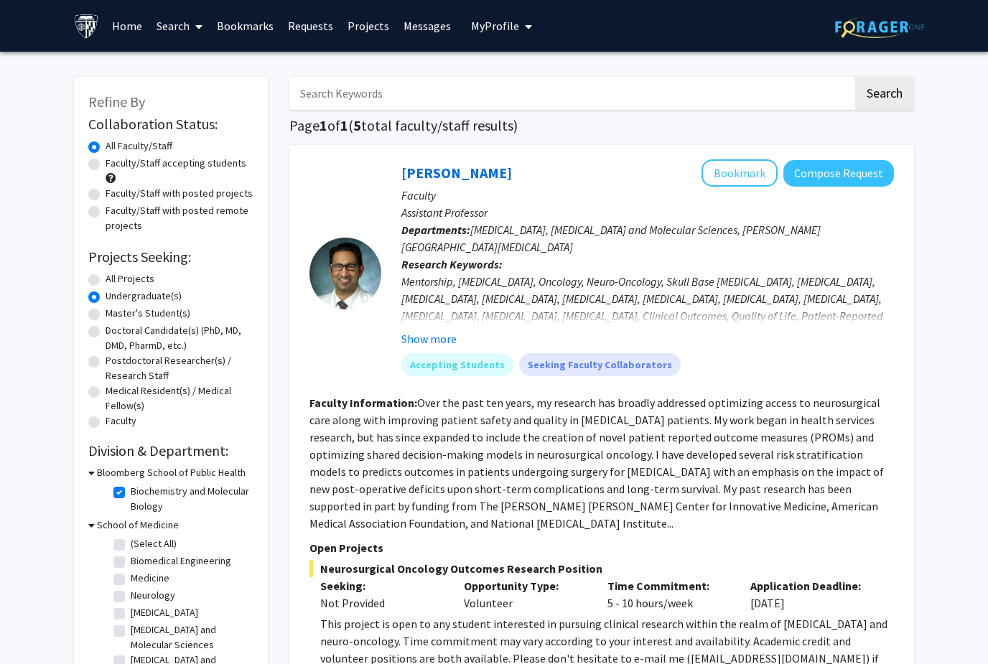
checkbox input "false"
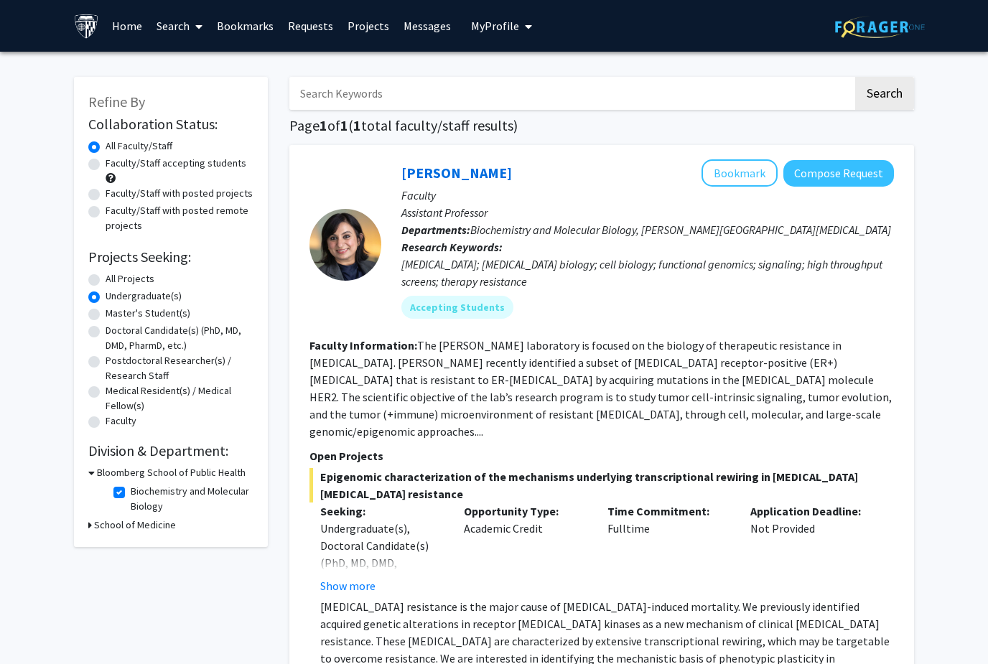
click at [90, 524] on icon at bounding box center [90, 524] width 4 height 15
click at [131, 544] on label "[PERSON_NAME][GEOGRAPHIC_DATA][MEDICAL_DATA]" at bounding box center [190, 558] width 119 height 45
click at [131, 544] on input "[PERSON_NAME][GEOGRAPHIC_DATA][MEDICAL_DATA]" at bounding box center [135, 540] width 9 height 9
checkbox input "true"
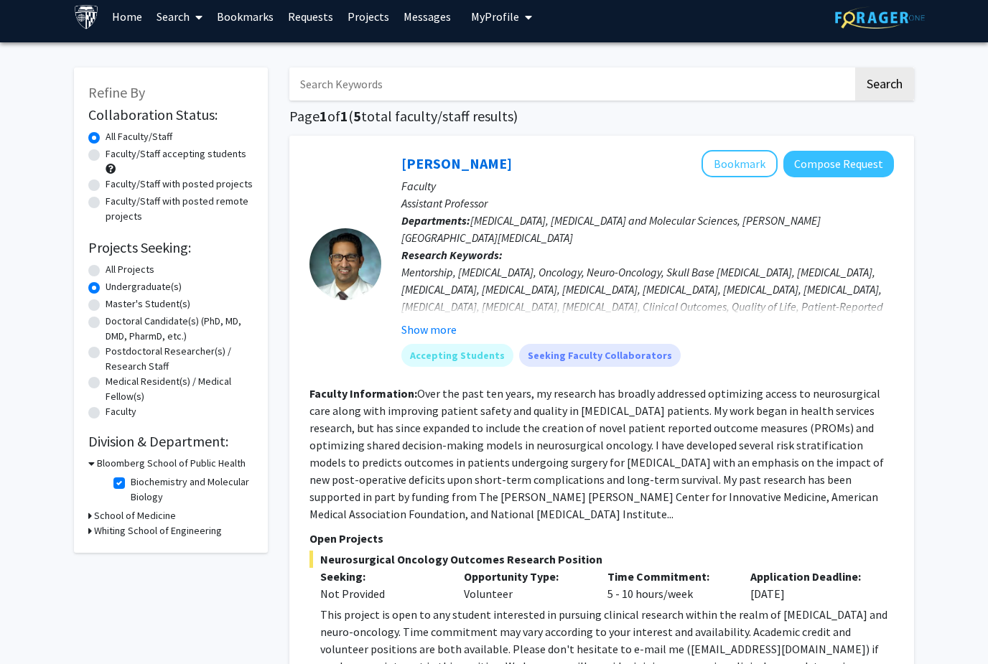
click at [843, 163] on button "Compose Request" at bounding box center [838, 164] width 111 height 27
